Goal: Task Accomplishment & Management: Use online tool/utility

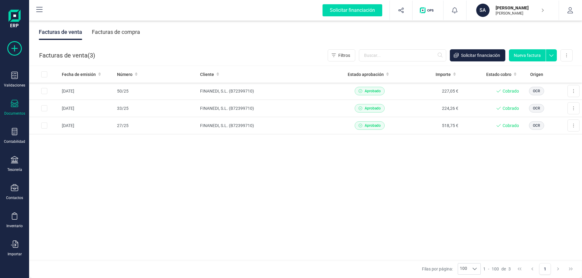
click at [16, 51] on icon at bounding box center [14, 48] width 15 height 15
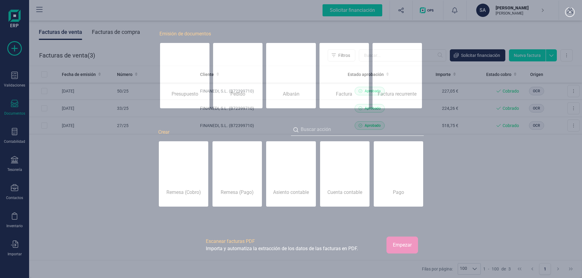
scroll to position [0, 30]
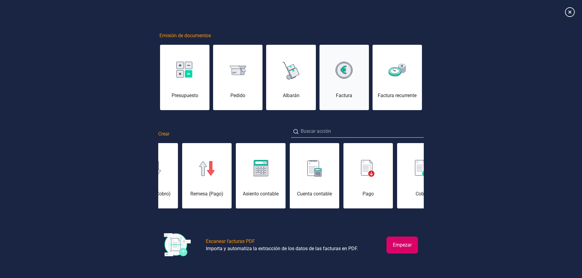
click at [347, 83] on div "Factura" at bounding box center [343, 81] width 49 height 36
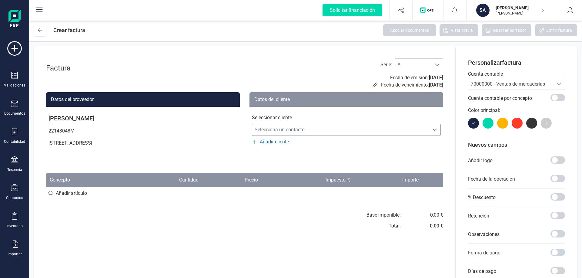
click at [436, 131] on icon "Selecciona un contacto" at bounding box center [434, 130] width 5 height 5
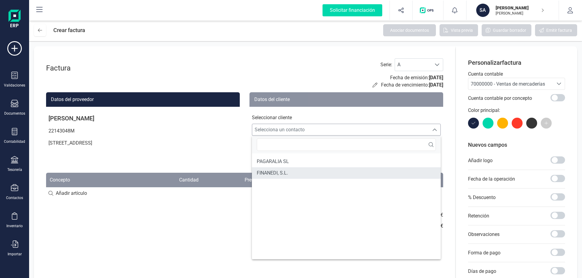
click at [277, 173] on span "FINANEDI, S.L." at bounding box center [272, 173] width 31 height 7
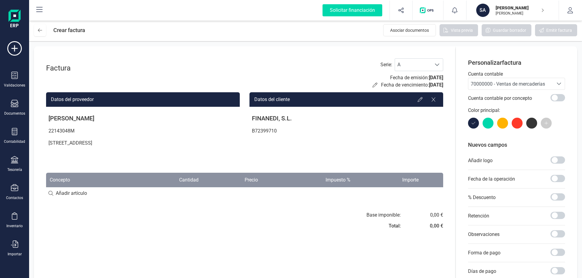
click at [431, 215] on div "0,00 €" at bounding box center [436, 215] width 13 height 7
drag, startPoint x: 430, startPoint y: 214, endPoint x: 437, endPoint y: 214, distance: 7.0
click at [437, 214] on div "0,00 €" at bounding box center [436, 215] width 13 height 7
click at [424, 229] on div "Base imponible: Total: 0,00 € 0,00 €" at bounding box center [404, 223] width 77 height 22
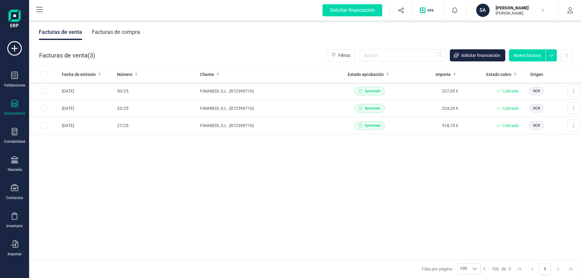
click at [551, 56] on icon at bounding box center [551, 56] width 4 height 2
click at [539, 70] on span "Nueva factura proforma" at bounding box center [530, 69] width 46 height 6
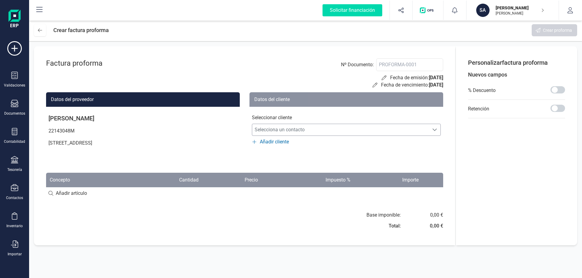
click at [434, 131] on icon "Selecciona un contacto" at bounding box center [434, 130] width 4 height 2
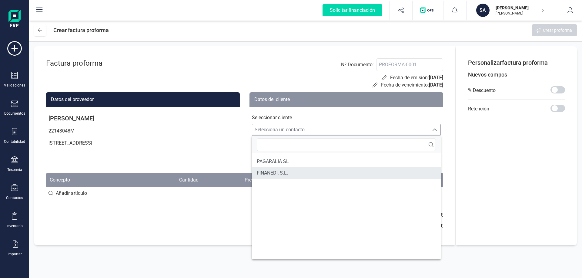
click at [276, 172] on span "FINANEDI, S.L." at bounding box center [272, 173] width 31 height 7
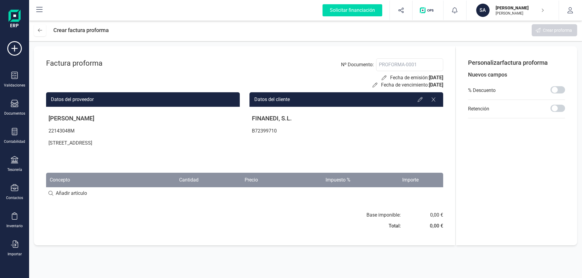
click at [433, 215] on div "0,00 €" at bounding box center [436, 215] width 13 height 7
click at [431, 215] on div "0,00 €" at bounding box center [436, 215] width 13 height 7
click at [14, 242] on icon at bounding box center [14, 244] width 7 height 7
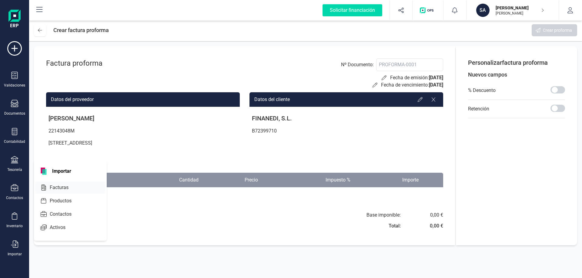
click at [51, 186] on span "Facturas" at bounding box center [63, 187] width 32 height 7
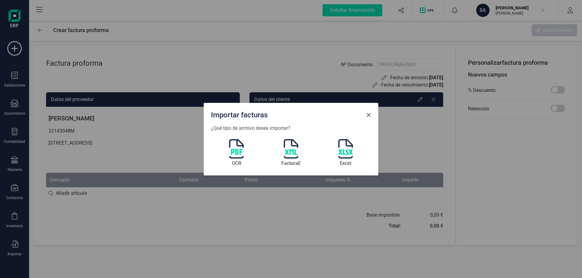
click at [239, 147] on img at bounding box center [236, 148] width 15 height 19
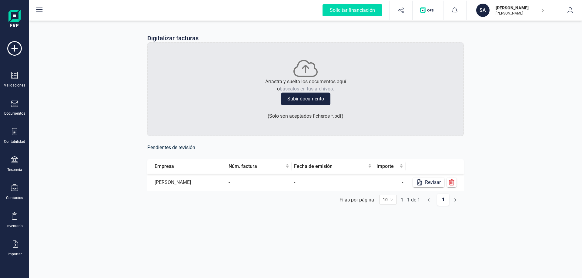
click at [307, 98] on button "Subir documento" at bounding box center [305, 99] width 49 height 13
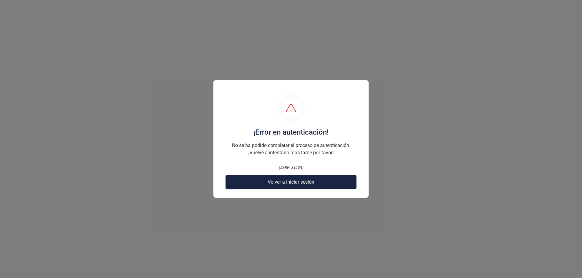
click at [272, 182] on span "Volver a iniciar sesión" at bounding box center [290, 182] width 47 height 7
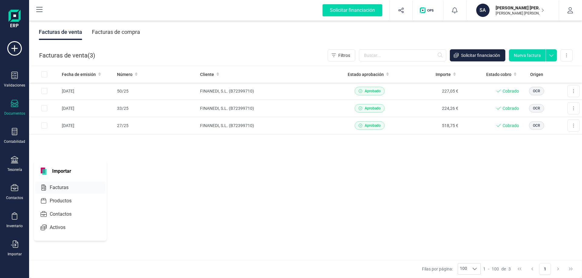
click at [58, 188] on span "Facturas" at bounding box center [63, 187] width 32 height 7
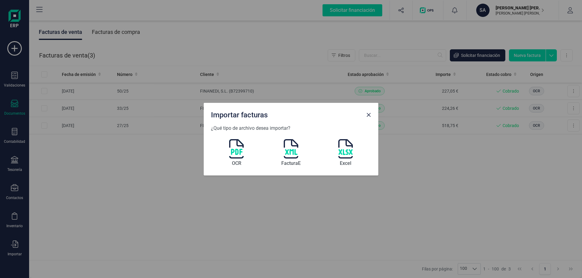
click at [235, 150] on img at bounding box center [236, 148] width 15 height 19
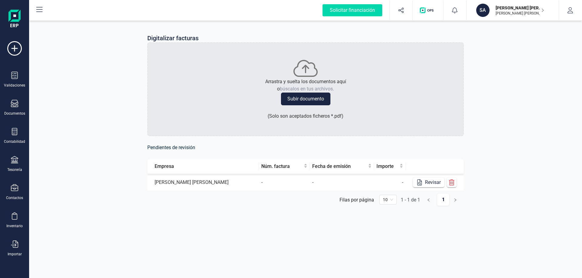
click at [300, 99] on button "Subir documento" at bounding box center [305, 99] width 49 height 13
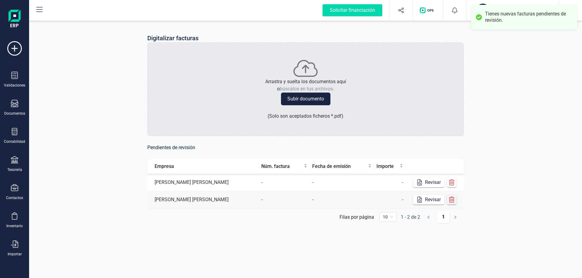
click at [449, 200] on icon "button" at bounding box center [451, 200] width 5 height 6
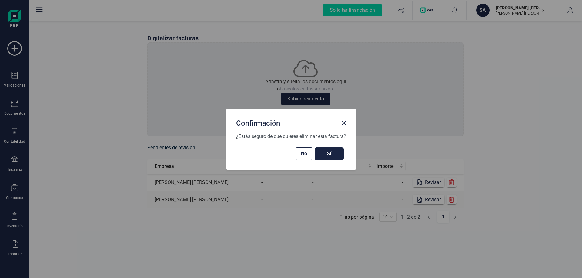
click at [325, 154] on span "Sí" at bounding box center [329, 153] width 17 height 7
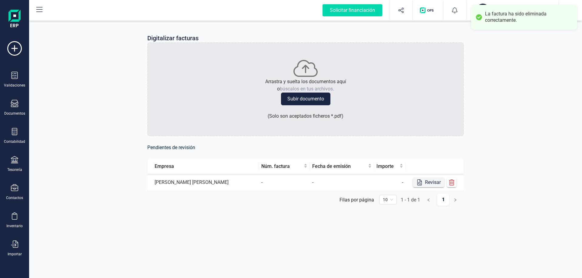
click at [425, 183] on button "Revisar" at bounding box center [429, 183] width 32 height 10
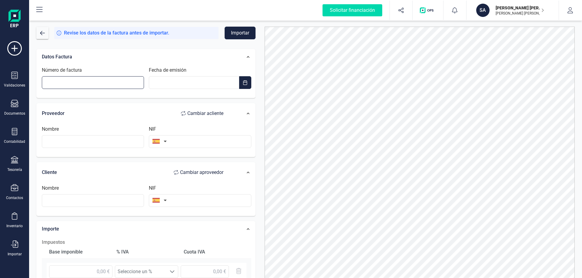
click at [121, 83] on input "Número de factura" at bounding box center [93, 82] width 102 height 13
type input "59/25"
click at [244, 83] on span "button" at bounding box center [245, 82] width 5 height 5
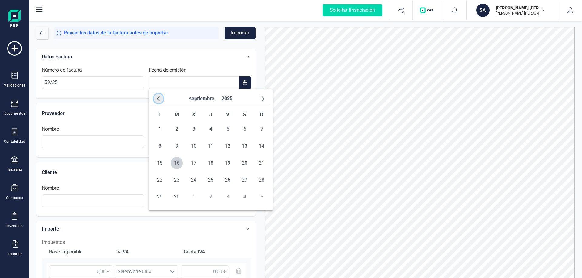
click at [158, 99] on span "button" at bounding box center [158, 98] width 5 height 5
click at [177, 199] on span "26" at bounding box center [177, 197] width 12 height 12
type input "[DATE]"
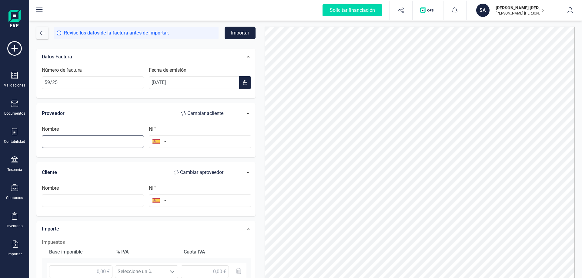
click at [81, 144] on input "text" at bounding box center [93, 141] width 102 height 13
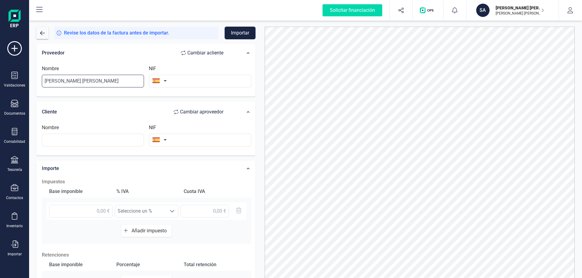
type input "[PERSON_NAME] [PERSON_NAME]"
click at [165, 81] on button "button" at bounding box center [158, 81] width 19 height 12
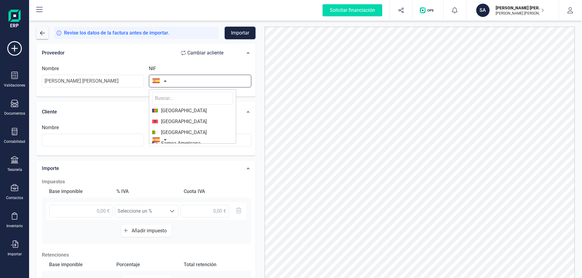
click at [178, 81] on input "text" at bounding box center [200, 81] width 102 height 13
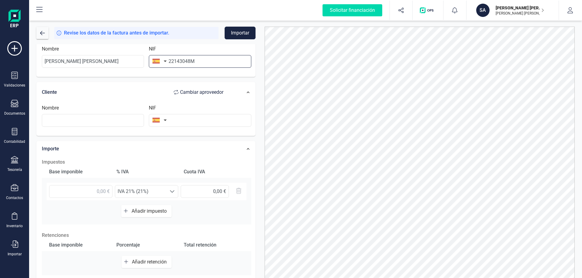
scroll to position [91, 0]
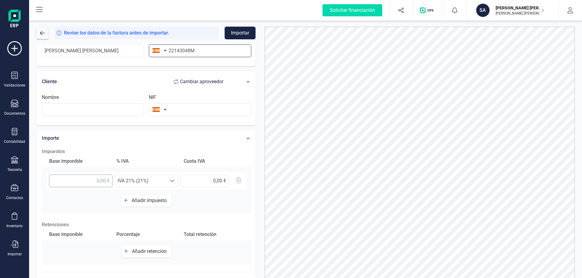
type input "22143048M"
click at [90, 180] on input "text" at bounding box center [80, 181] width 63 height 13
type input "546,17 €"
click at [139, 253] on span "Añadir retención" at bounding box center [150, 252] width 37 height 6
click at [95, 251] on input "text" at bounding box center [80, 254] width 63 height 13
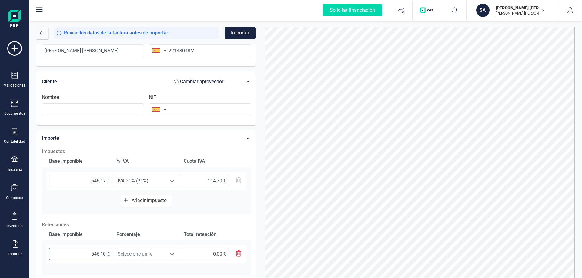
type input "546,17 €"
click at [171, 253] on span at bounding box center [172, 254] width 5 height 5
click at [141, 229] on li "Retención 15% (15%)" at bounding box center [146, 227] width 63 height 12
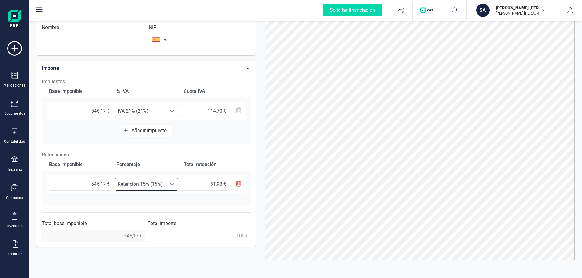
scroll to position [133, 0]
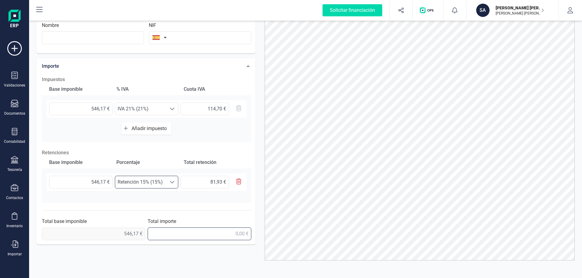
click at [236, 233] on input "text" at bounding box center [199, 234] width 103 height 13
type input "578,94 €"
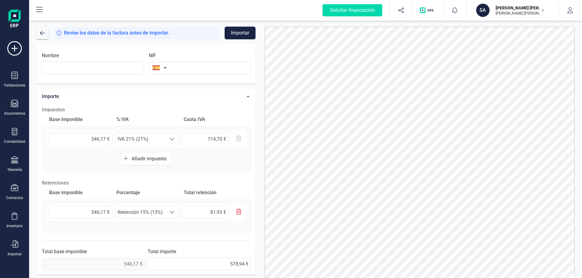
click at [247, 34] on button "Importar" at bounding box center [239, 33] width 31 height 13
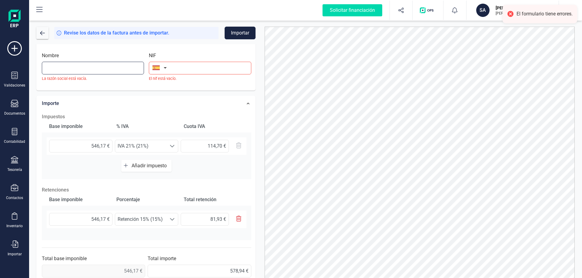
click at [120, 68] on input "text" at bounding box center [93, 68] width 102 height 13
type input "[PERSON_NAME] [PERSON_NAME]"
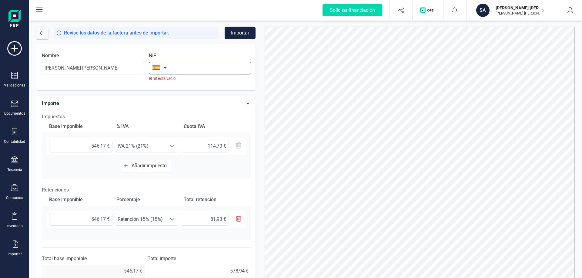
click at [209, 67] on input "text" at bounding box center [200, 68] width 102 height 13
type input "2214304M"
click at [246, 32] on button "Importar" at bounding box center [239, 33] width 31 height 13
click at [247, 33] on button "Importar" at bounding box center [239, 33] width 31 height 13
click at [509, 15] on div at bounding box center [510, 14] width 8 height 8
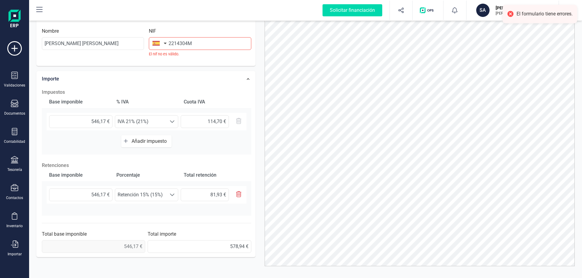
scroll to position [30, 0]
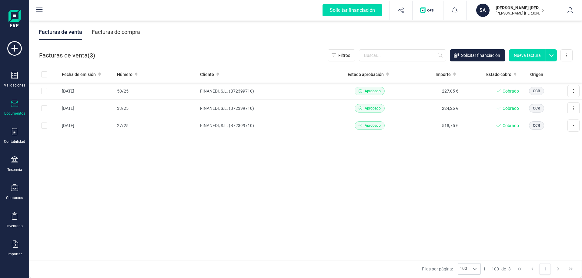
drag, startPoint x: 12, startPoint y: 246, endPoint x: 157, endPoint y: 244, distance: 144.8
click at [12, 247] on icon at bounding box center [14, 244] width 7 height 7
click at [546, 270] on button "1" at bounding box center [545, 270] width 12 height 12
click at [569, 12] on icon "button" at bounding box center [570, 10] width 6 height 6
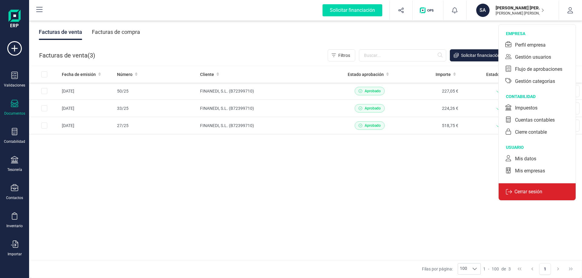
click at [538, 192] on p "Cerrar sesión" at bounding box center [528, 191] width 33 height 7
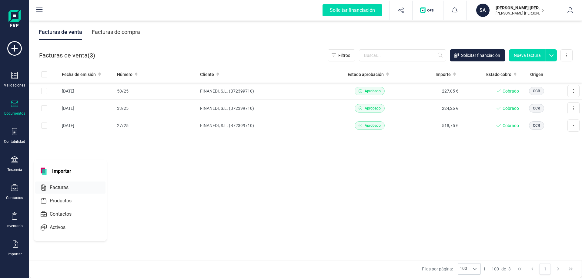
click at [65, 188] on span "Facturas" at bounding box center [63, 187] width 32 height 7
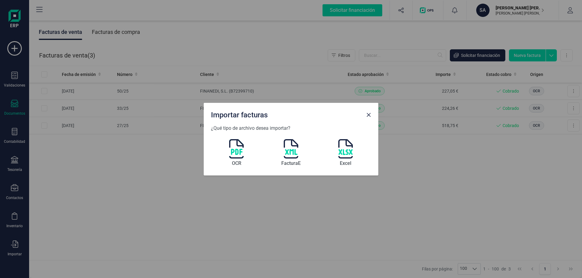
click at [239, 147] on img at bounding box center [236, 148] width 15 height 19
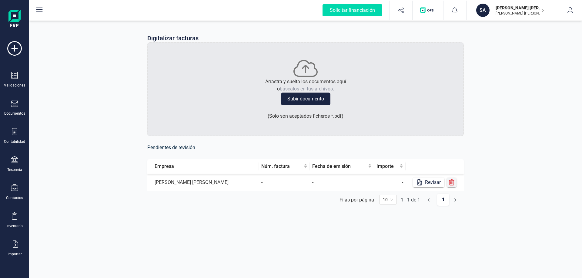
click at [451, 182] on icon "button" at bounding box center [451, 183] width 6 height 6
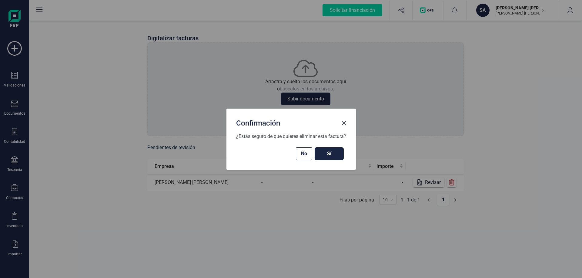
click at [325, 155] on span "Sí" at bounding box center [329, 153] width 17 height 7
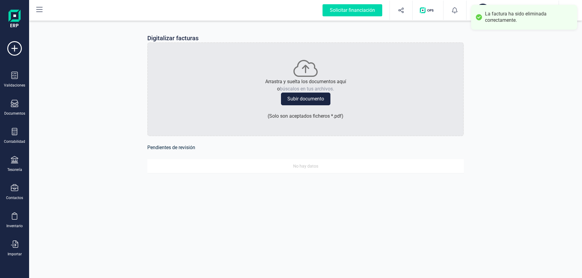
click at [310, 97] on button "Subir documento" at bounding box center [305, 99] width 49 height 13
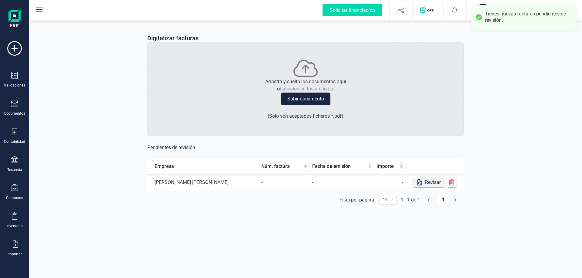
click at [427, 182] on button "Revisar" at bounding box center [429, 183] width 32 height 10
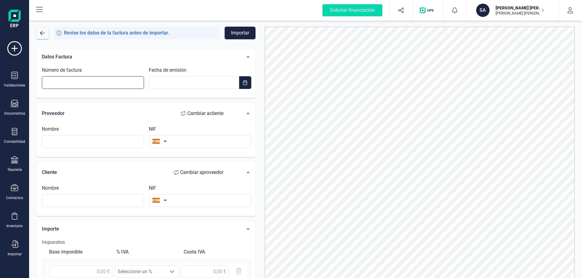
click at [68, 83] on input "Número de factura" at bounding box center [93, 82] width 102 height 13
type input "59/25"
click at [242, 83] on button "button" at bounding box center [245, 82] width 12 height 13
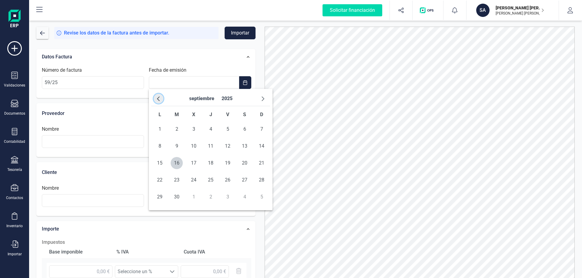
click at [158, 98] on span "button" at bounding box center [158, 98] width 5 height 5
click at [178, 197] on span "26" at bounding box center [177, 197] width 12 height 12
type input "26/08/2025"
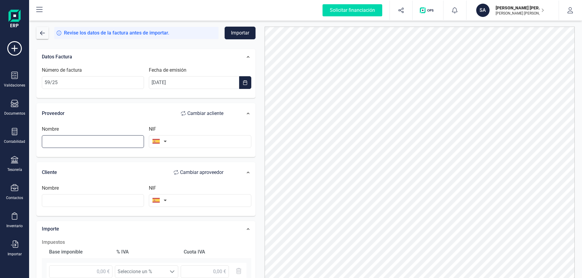
click at [100, 140] on input "text" at bounding box center [93, 141] width 102 height 13
type input "[PERSON_NAME]"
click at [205, 147] on input "text" at bounding box center [200, 141] width 102 height 13
type input "22143048M"
click at [85, 201] on input "text" at bounding box center [93, 200] width 102 height 13
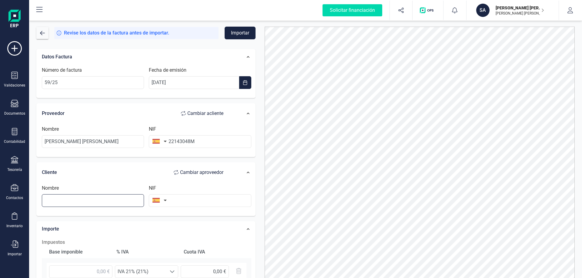
scroll to position [121, 0]
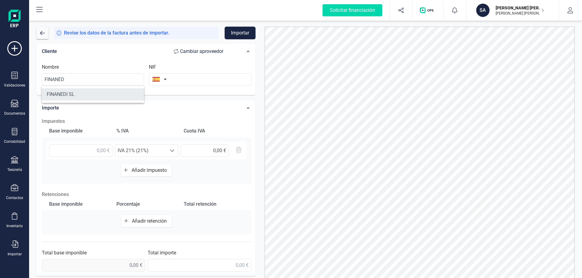
click at [69, 95] on li "FINANEDI SL" at bounding box center [93, 94] width 102 height 12
type input "FINANEDI SL"
type input "B72399710"
click at [98, 150] on input "text" at bounding box center [80, 151] width 63 height 13
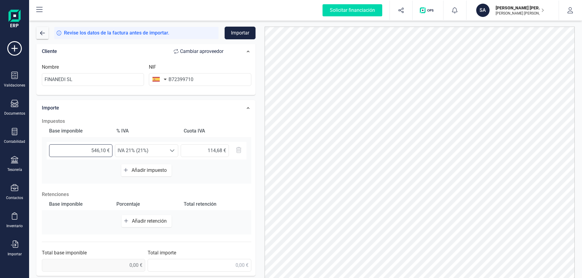
type input "546,17 €"
click at [138, 220] on span "Añadir retención" at bounding box center [150, 220] width 37 height 6
click at [97, 221] on input "text" at bounding box center [80, 223] width 63 height 13
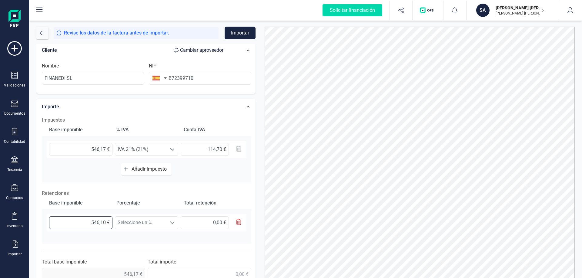
type input "546,17 €"
click at [173, 220] on div at bounding box center [172, 223] width 12 height 12
click at [148, 248] on li "Retención 15% (15%)" at bounding box center [146, 250] width 63 height 12
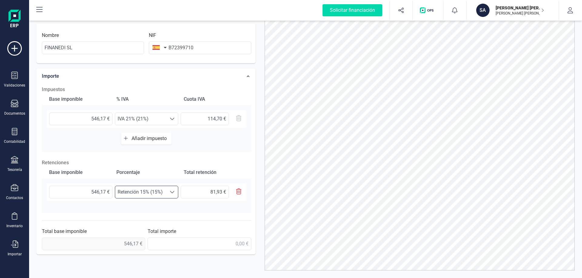
scroll to position [30, 0]
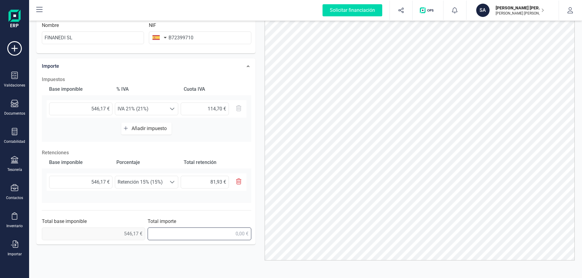
click at [238, 234] on input "text" at bounding box center [199, 234] width 103 height 13
type input "578,94 €"
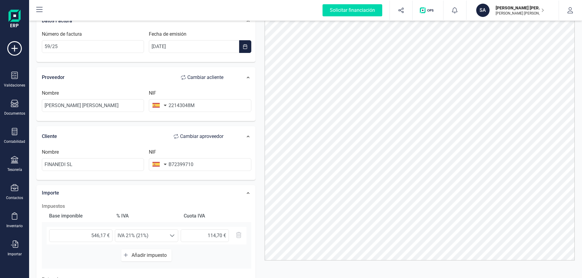
scroll to position [0, 0]
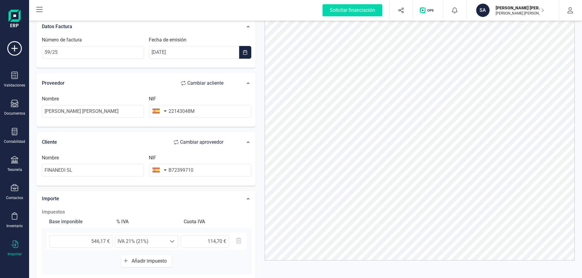
click at [13, 246] on icon at bounding box center [14, 244] width 7 height 7
click at [68, 172] on span "Importar" at bounding box center [61, 171] width 26 height 7
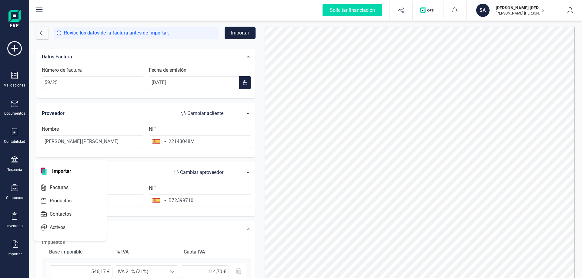
click at [247, 33] on button "Importar" at bounding box center [239, 33] width 31 height 13
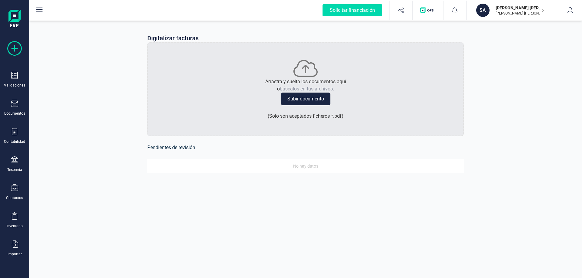
click at [17, 48] on icon at bounding box center [14, 48] width 15 height 15
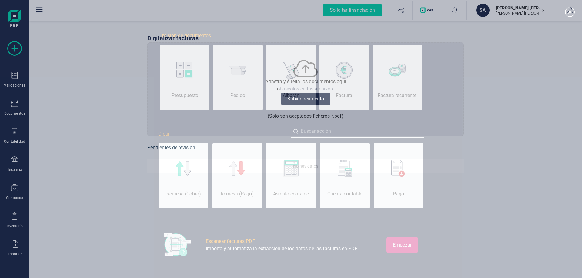
scroll to position [0, 30]
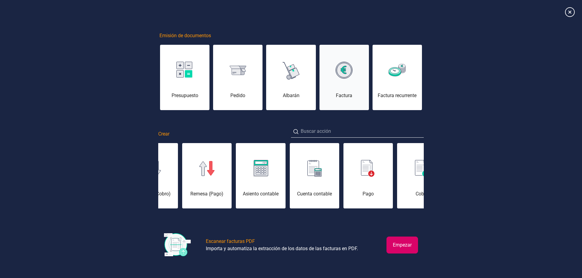
click at [349, 88] on div "Factura" at bounding box center [343, 81] width 49 height 36
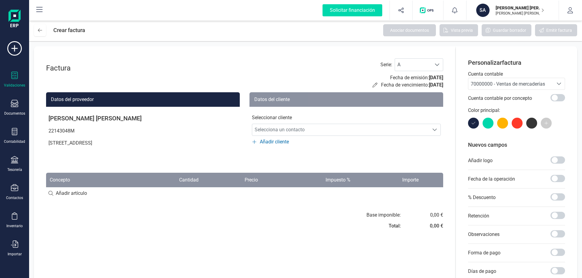
click at [16, 75] on icon at bounding box center [14, 75] width 7 height 7
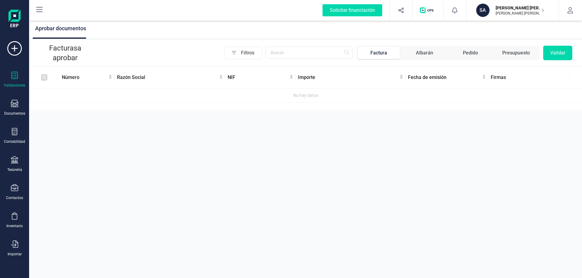
click at [373, 53] on div "Factura" at bounding box center [378, 52] width 17 height 7
click at [396, 54] on span "Factura" at bounding box center [378, 53] width 42 height 12
click at [383, 53] on div "Factura" at bounding box center [378, 52] width 17 height 7
click at [12, 71] on div "Validaciones Documentos Documentos Presupuestos Pedidos Albaranes Facturas Fact…" at bounding box center [14, 165] width 24 height 249
click at [13, 105] on icon at bounding box center [14, 103] width 7 height 7
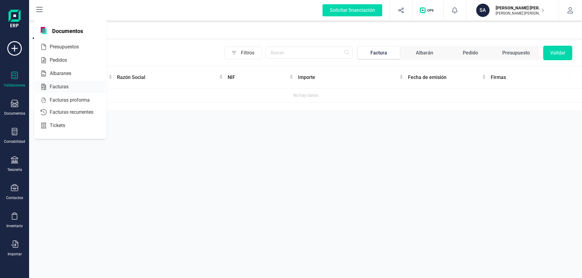
click at [58, 86] on span "Facturas" at bounding box center [63, 86] width 32 height 7
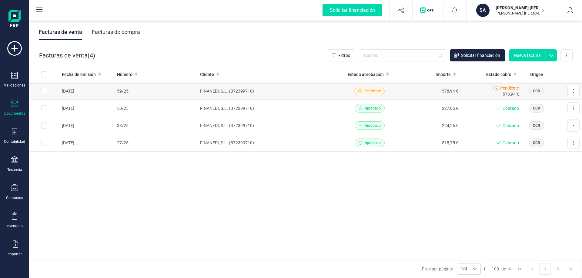
click at [375, 92] on span "Pendiente" at bounding box center [372, 90] width 16 height 5
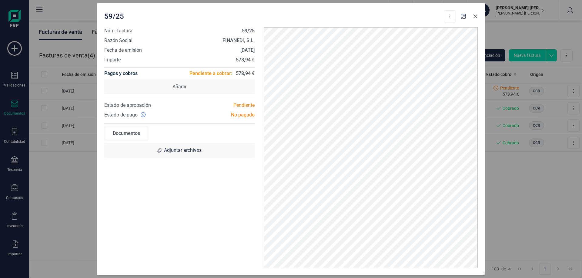
click at [476, 18] on icon "button" at bounding box center [475, 16] width 5 height 5
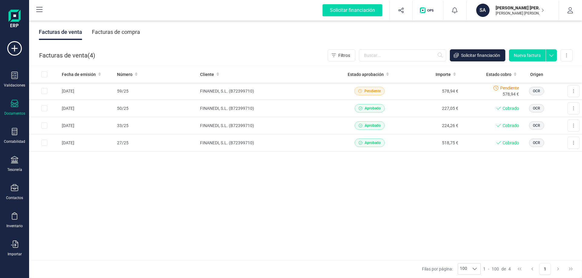
click at [542, 10] on icon "button" at bounding box center [542, 10] width 3 height 5
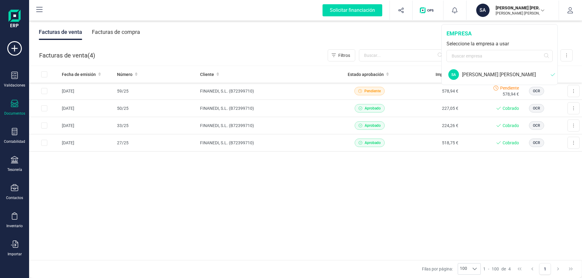
click at [464, 195] on div "Fecha de emisión Número Cliente Estado aprobación Importe Estado cobro Origen 2…" at bounding box center [305, 163] width 553 height 195
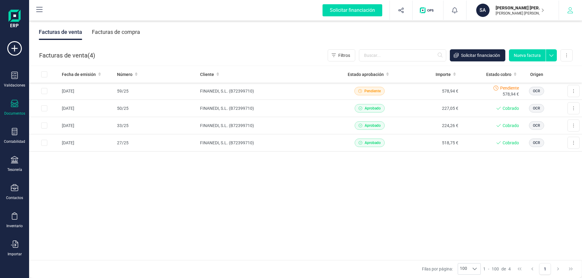
click at [570, 16] on button "button" at bounding box center [570, 10] width 23 height 19
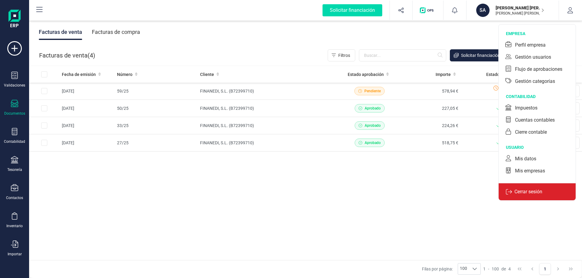
click at [516, 194] on p "Cerrar sesión" at bounding box center [528, 191] width 33 height 7
